Goal: Obtain resource: Obtain resource

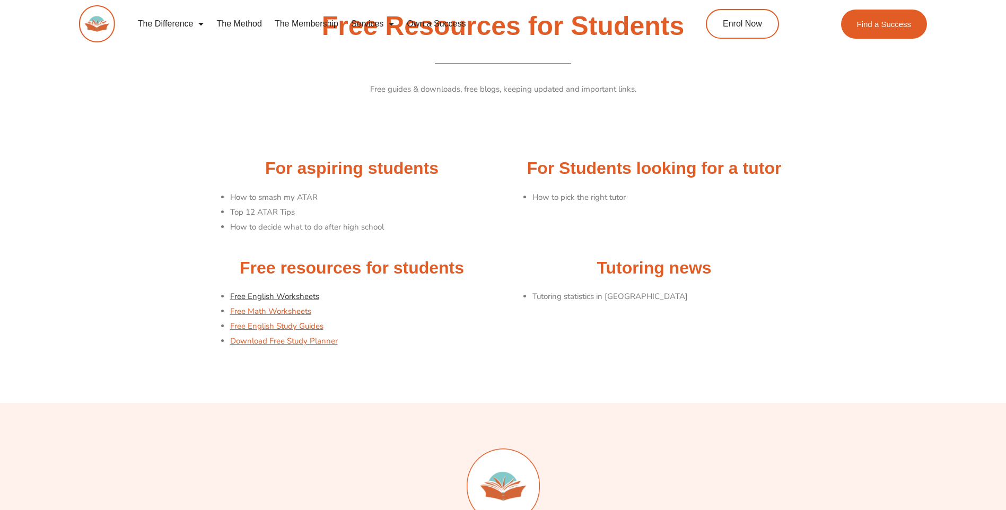
drag, startPoint x: 0, startPoint y: 0, endPoint x: 312, endPoint y: 295, distance: 430.0
click at [312, 295] on link "Free English Worksheets" at bounding box center [274, 296] width 89 height 11
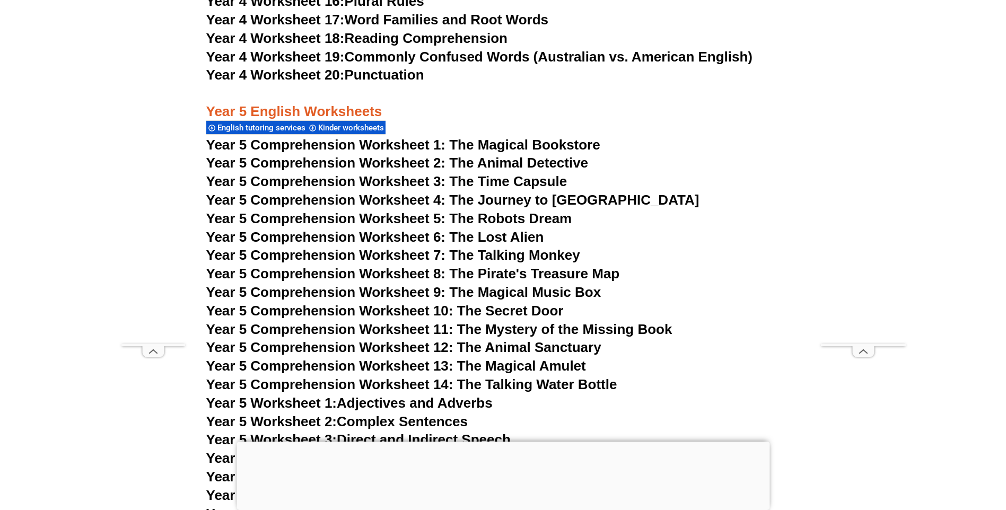
scroll to position [5032, 0]
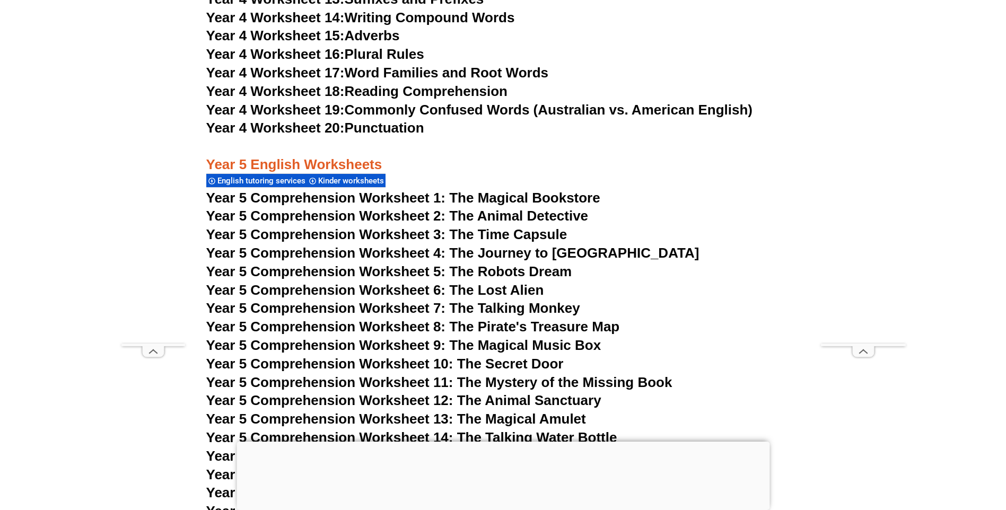
click at [494, 197] on span "Year 5 Comprehension Worksheet 1: The Magical Bookstore" at bounding box center [403, 198] width 394 height 16
click at [466, 216] on span "Year 5 Comprehension Worksheet 2: The Animal Detective" at bounding box center [397, 216] width 382 height 16
click at [469, 234] on span "Year 5 Comprehension Worksheet 3: The Time Capsule" at bounding box center [386, 234] width 361 height 16
click at [435, 252] on span "Year 5 Comprehension Worksheet 4: The Journey to Atlantis" at bounding box center [452, 253] width 493 height 16
click at [453, 268] on span "Year 5 Comprehension Worksheet 5: The Robots Dream" at bounding box center [389, 272] width 366 height 16
